Goal: Check status: Check status

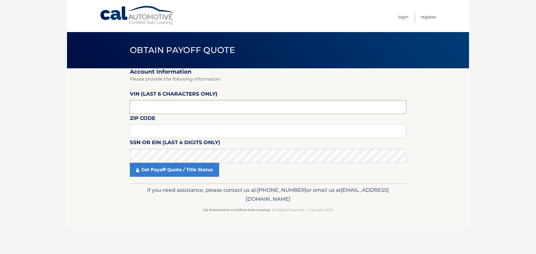
click at [196, 111] on input "text" at bounding box center [268, 107] width 276 height 14
paste input "004447"
type input "004447"
click at [181, 131] on input "text" at bounding box center [268, 132] width 276 height 14
click at [338, 170] on div "Get Payoff Quote / Title Status" at bounding box center [268, 170] width 276 height 14
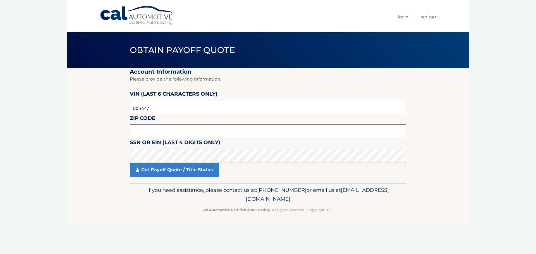
click at [188, 129] on input "text" at bounding box center [268, 132] width 276 height 14
type input "11501"
click at [460, 163] on section "Account Information Please provide the following information. VIN (last 6 chara…" at bounding box center [268, 125] width 402 height 115
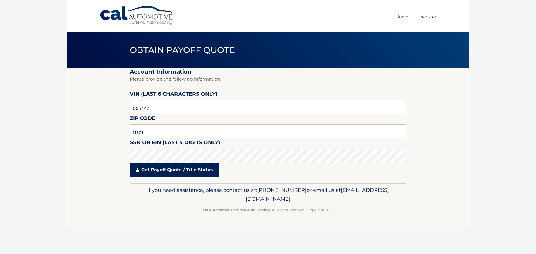
click at [154, 170] on link "Get Payoff Quote / Title Status" at bounding box center [174, 170] width 89 height 14
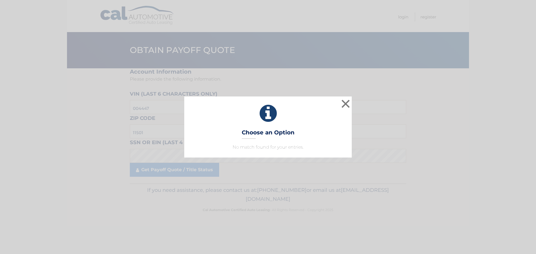
click at [283, 137] on h3 "Choose an Option" at bounding box center [268, 134] width 53 height 10
click at [352, 104] on div "× Choose an Option No match found for your entries. This is what you see on sec…" at bounding box center [268, 127] width 532 height 61
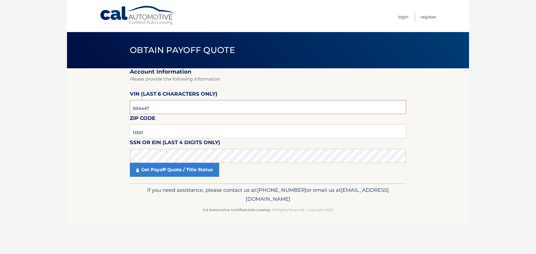
click at [346, 105] on input "004447" at bounding box center [268, 107] width 276 height 14
click at [190, 122] on fieldset "Account Information Please provide the following information. VIN (last 6 chara…" at bounding box center [268, 125] width 276 height 115
click at [191, 127] on input "11501" at bounding box center [268, 132] width 276 height 14
click at [189, 99] on label "VIN (last 6 characters only)" at bounding box center [174, 95] width 88 height 10
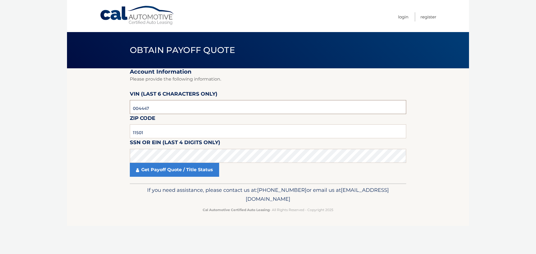
click at [188, 104] on input "004447" at bounding box center [268, 107] width 276 height 14
type input "004447"
click button "For Originating Dealer" at bounding box center [0, 0] width 0 height 0
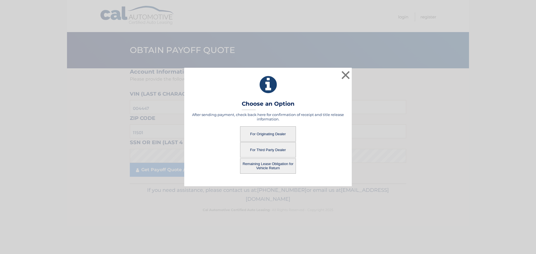
click at [273, 137] on button "For Originating Dealer" at bounding box center [268, 133] width 56 height 15
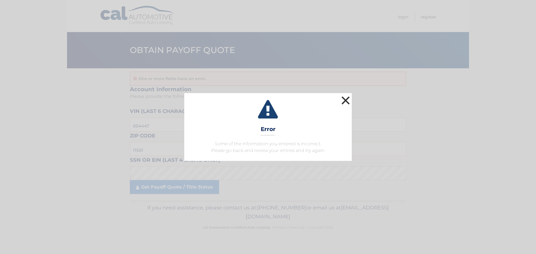
click at [348, 101] on button "×" at bounding box center [345, 100] width 11 height 11
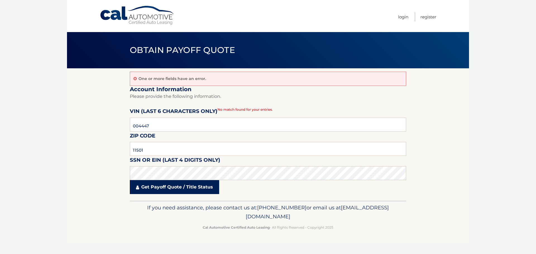
click at [176, 188] on link "Get Payoff Quote / Title Status" at bounding box center [174, 187] width 89 height 14
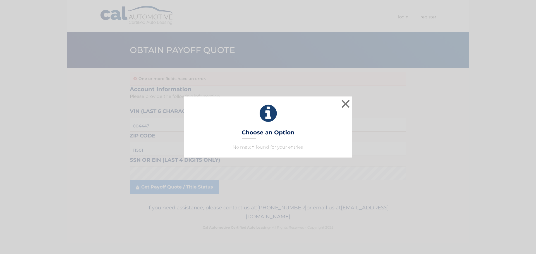
click at [323, 104] on icon at bounding box center [268, 114] width 154 height 20
click at [336, 105] on icon at bounding box center [268, 114] width 154 height 20
click at [338, 106] on icon at bounding box center [268, 114] width 154 height 20
click at [343, 103] on button "×" at bounding box center [345, 103] width 11 height 11
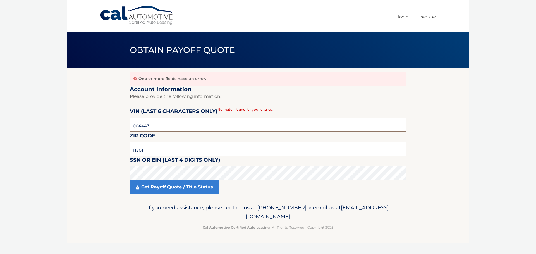
click at [230, 123] on input "004447" at bounding box center [268, 125] width 276 height 14
click at [231, 123] on input "004447" at bounding box center [268, 125] width 276 height 14
type input "004447"
click button "For Originating Dealer" at bounding box center [0, 0] width 0 height 0
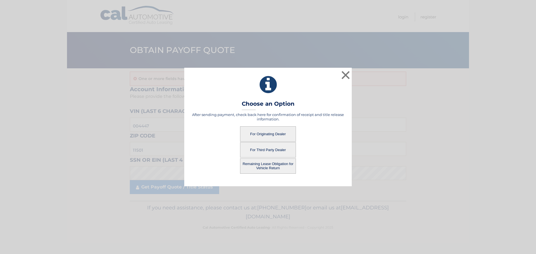
click at [270, 134] on button "For Originating Dealer" at bounding box center [268, 133] width 56 height 15
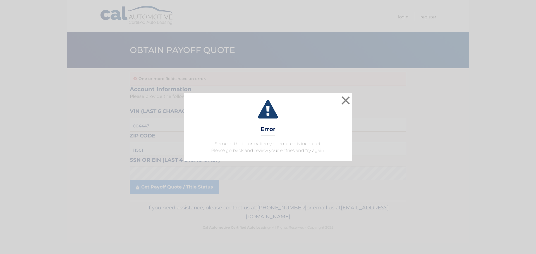
click at [347, 111] on div "× Error Some of the information you entered is incorrect. Please go back and re…" at bounding box center [268, 127] width 168 height 68
click at [346, 102] on button "×" at bounding box center [345, 100] width 11 height 11
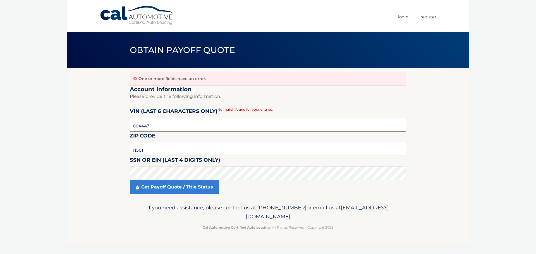
click at [146, 126] on input "004447" at bounding box center [268, 125] width 276 height 14
click at [147, 126] on input "004447" at bounding box center [268, 125] width 276 height 14
type input "004447"
click at [245, 155] on input "11501" at bounding box center [268, 149] width 276 height 14
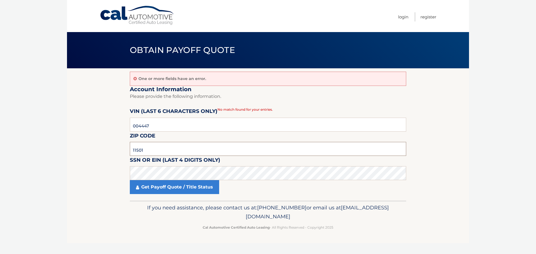
click at [245, 155] on input "11501" at bounding box center [268, 149] width 276 height 14
click at [323, 195] on fieldset "Account Information Please provide the following information. VIN (last 6 chara…" at bounding box center [268, 143] width 276 height 115
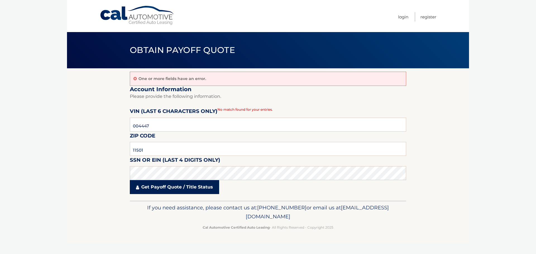
click at [209, 183] on link "Get Payoff Quote / Title Status" at bounding box center [174, 187] width 89 height 14
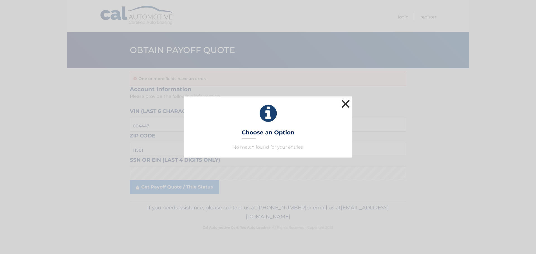
click at [348, 109] on button "×" at bounding box center [345, 103] width 11 height 11
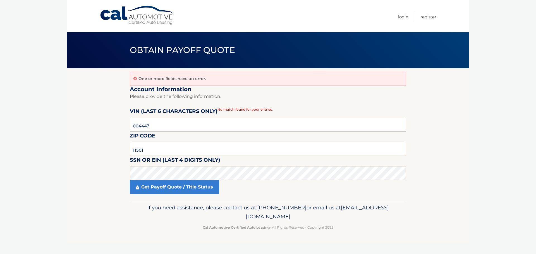
click at [303, 83] on div "One or more fields have an error." at bounding box center [268, 79] width 276 height 14
click at [174, 150] on input "11501" at bounding box center [268, 149] width 276 height 14
type input "11747"
click button "For Originating Dealer" at bounding box center [0, 0] width 0 height 0
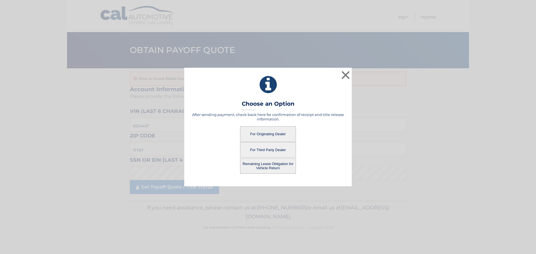
click at [275, 135] on button "For Originating Dealer" at bounding box center [268, 133] width 56 height 15
